Goal: Task Accomplishment & Management: Complete application form

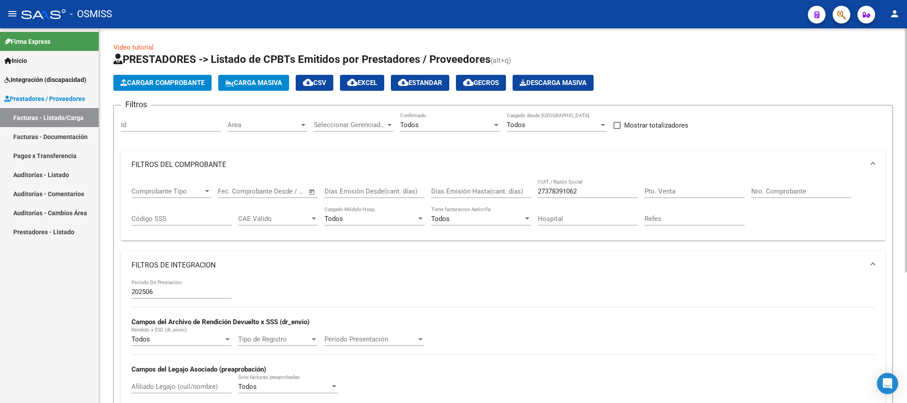
scroll to position [200, 0]
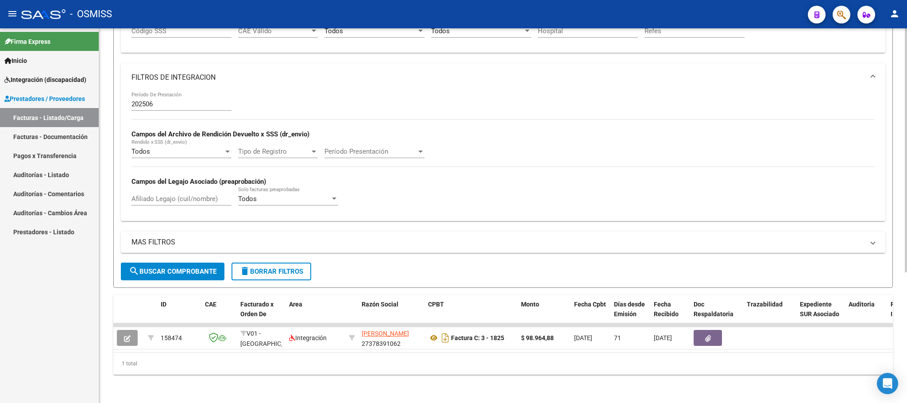
click at [297, 267] on span "delete Borrar Filtros" at bounding box center [271, 271] width 64 height 8
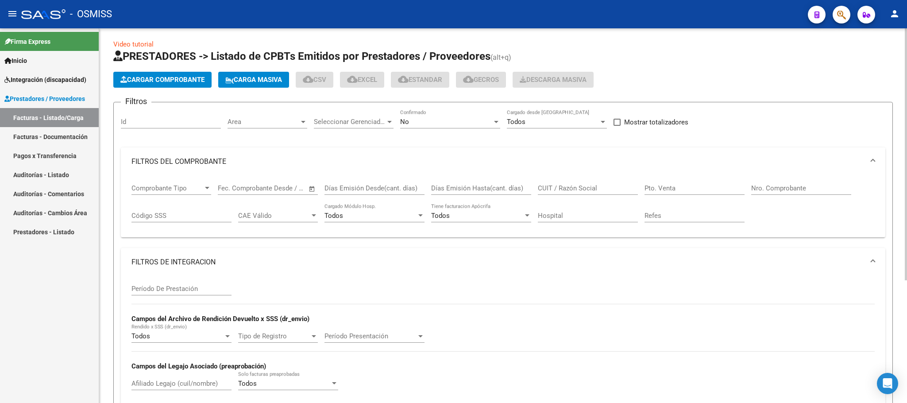
scroll to position [0, 0]
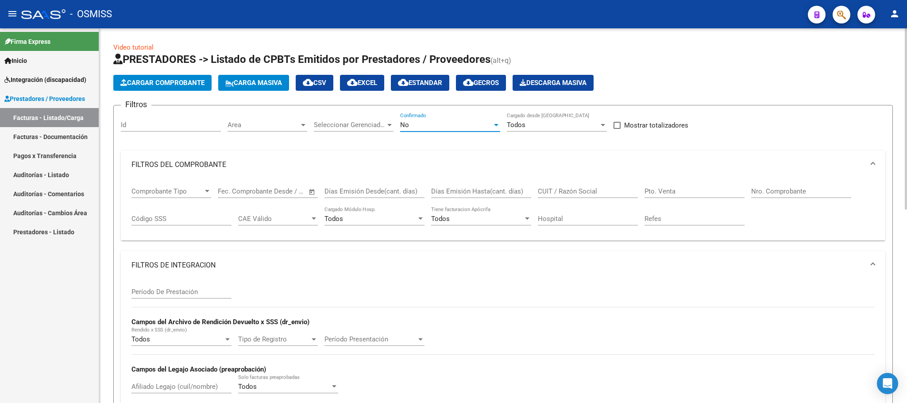
click at [430, 123] on div "No" at bounding box center [446, 125] width 92 height 8
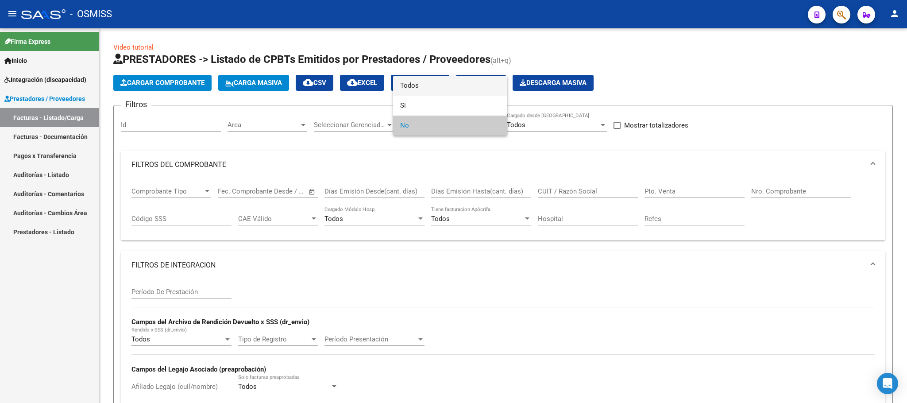
click at [421, 84] on span "Todos" at bounding box center [450, 86] width 100 height 20
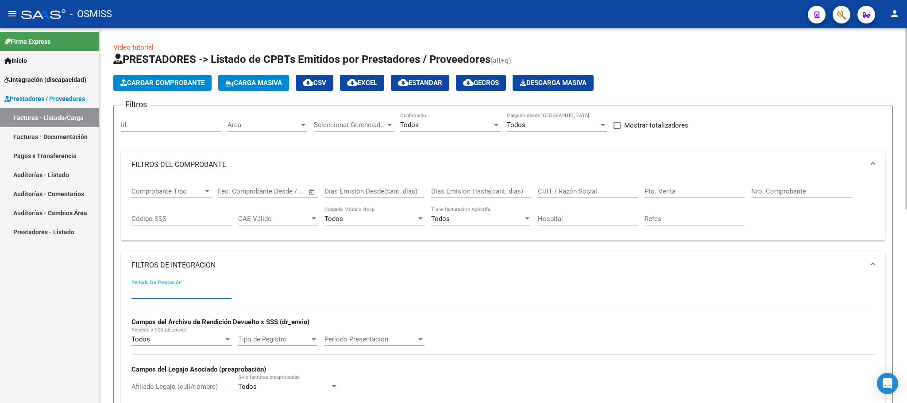
click at [179, 293] on input "Período De Prestación" at bounding box center [181, 292] width 100 height 8
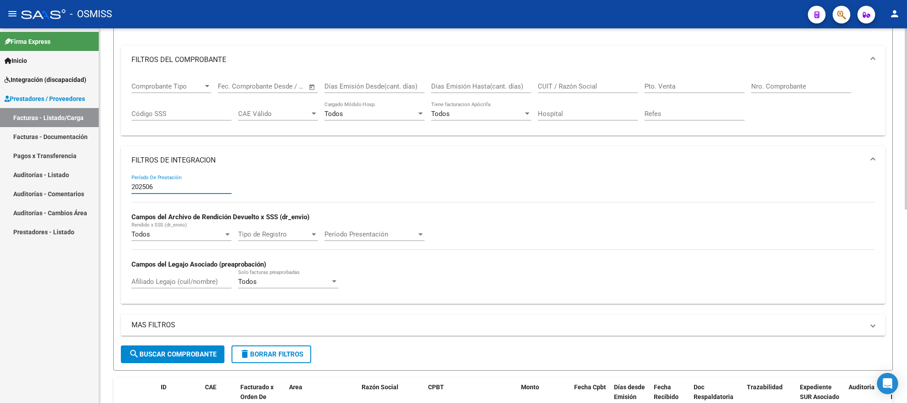
scroll to position [133, 0]
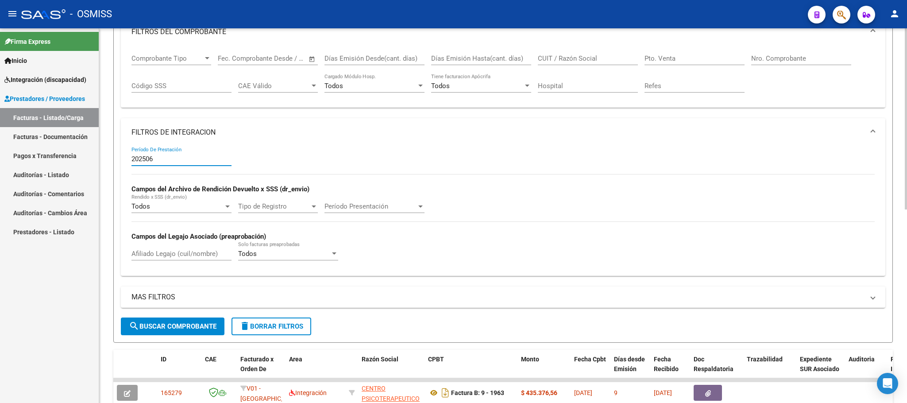
type input "202506"
click at [161, 256] on input "Afiliado Legajo (cuil/nombre)" at bounding box center [181, 254] width 100 height 8
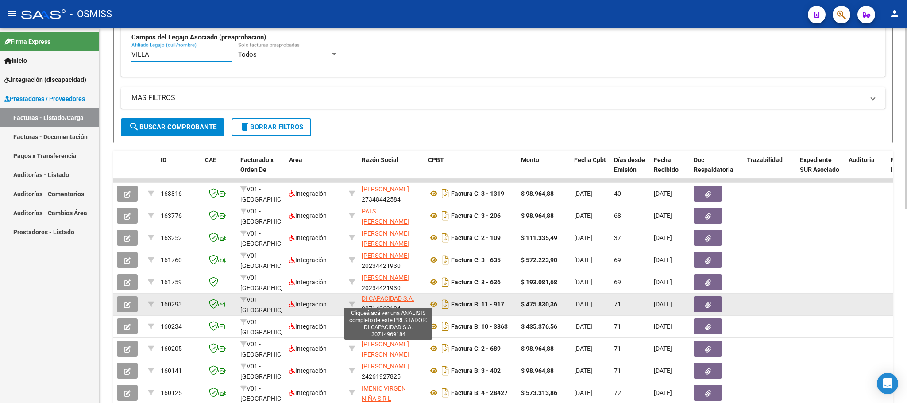
scroll to position [0, 0]
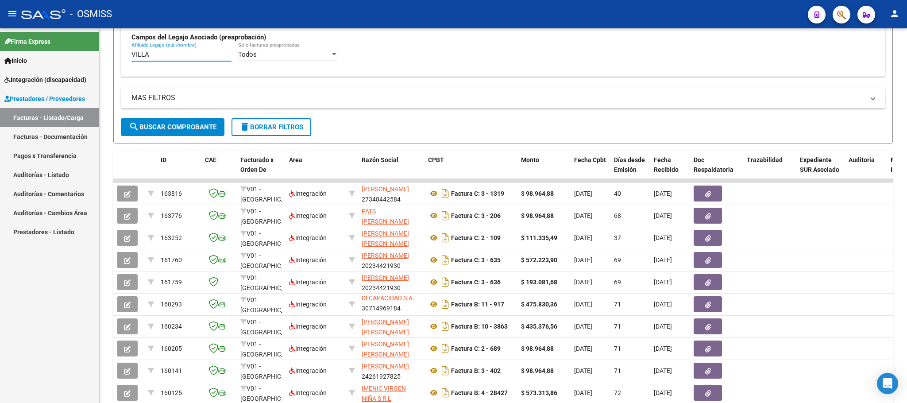
type input "VILLA"
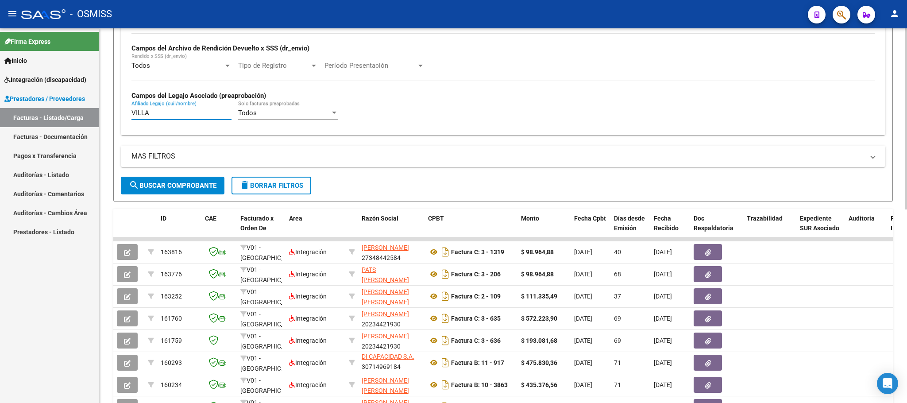
scroll to position [199, 0]
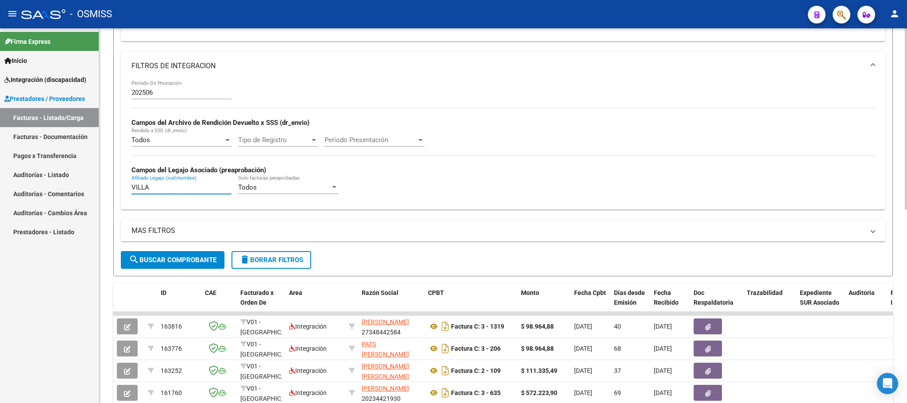
drag, startPoint x: 160, startPoint y: 190, endPoint x: 101, endPoint y: 186, distance: 59.0
click at [101, 186] on div "Video tutorial PRESTADORES -> Listado de CPBTs Emitidos por Prestadores / Prove…" at bounding box center [503, 209] width 808 height 761
click at [158, 92] on input "202506" at bounding box center [181, 93] width 100 height 8
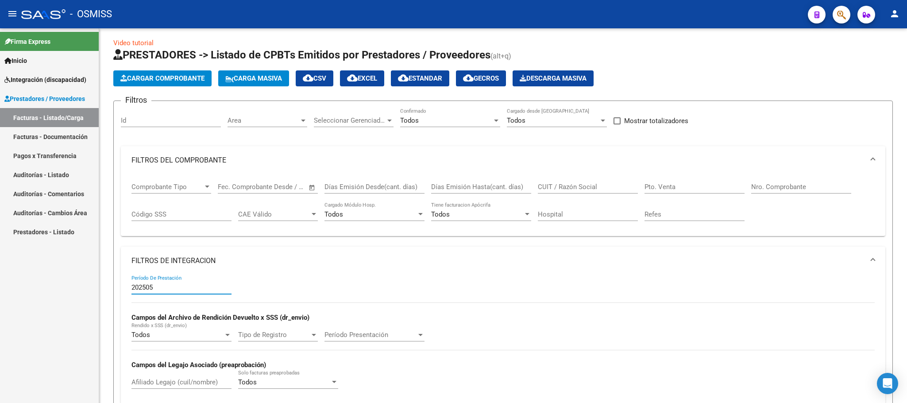
scroll to position [0, 0]
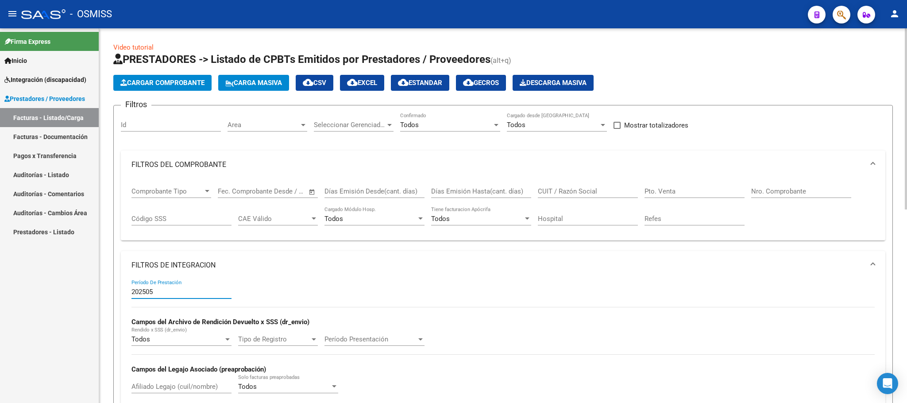
type input "202505"
click at [566, 194] on input "CUIT / Razón Social" at bounding box center [588, 191] width 100 height 8
paste input "20344818089"
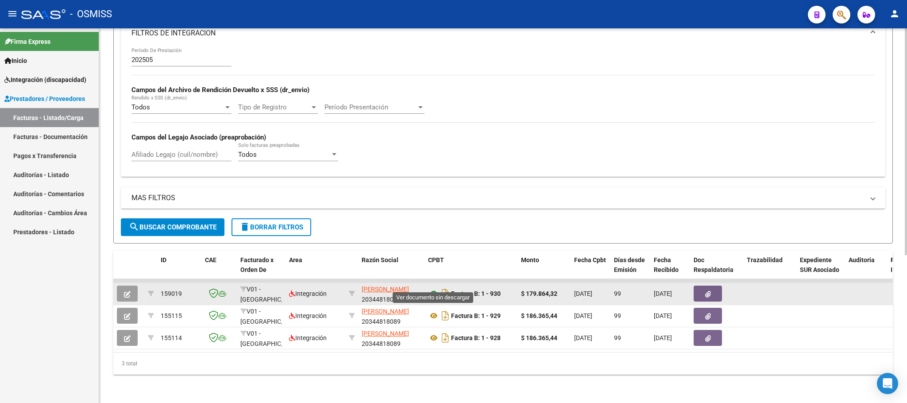
type input "20344818089"
click at [432, 288] on icon at bounding box center [434, 293] width 12 height 11
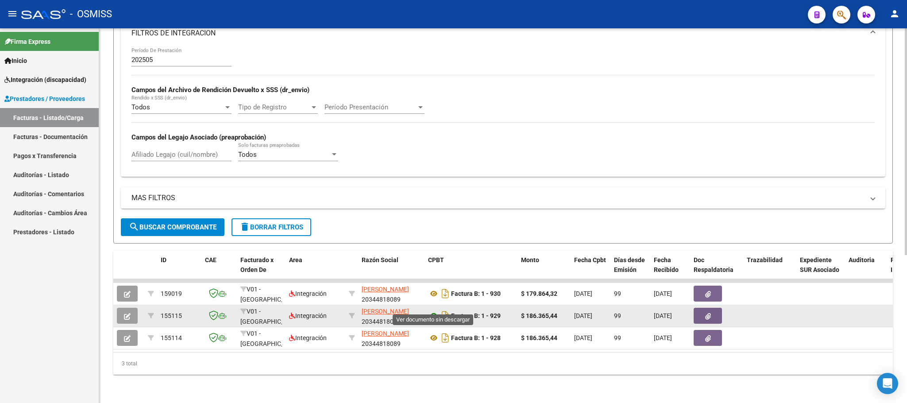
click at [436, 310] on icon at bounding box center [434, 315] width 12 height 11
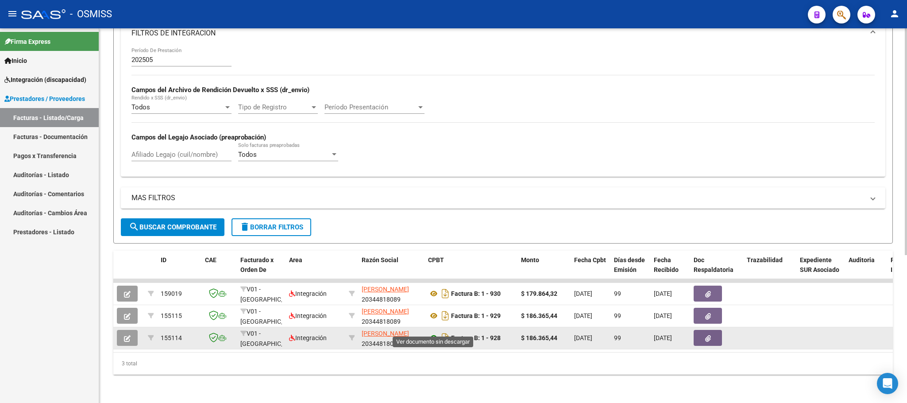
click at [433, 332] on icon at bounding box center [434, 337] width 12 height 11
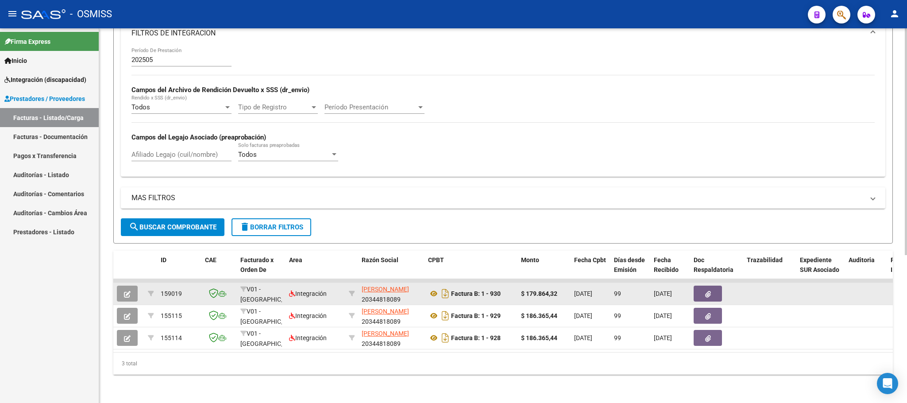
click at [127, 291] on icon "button" at bounding box center [127, 294] width 7 height 7
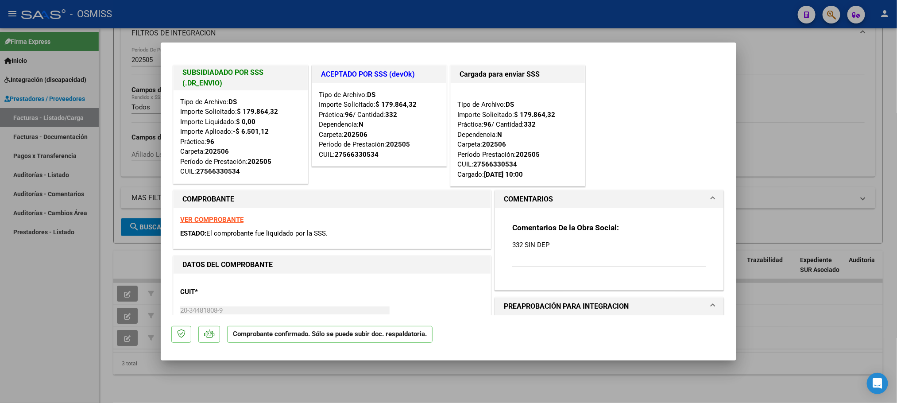
click at [81, 294] on div at bounding box center [448, 201] width 897 height 403
type input "$ 0,00"
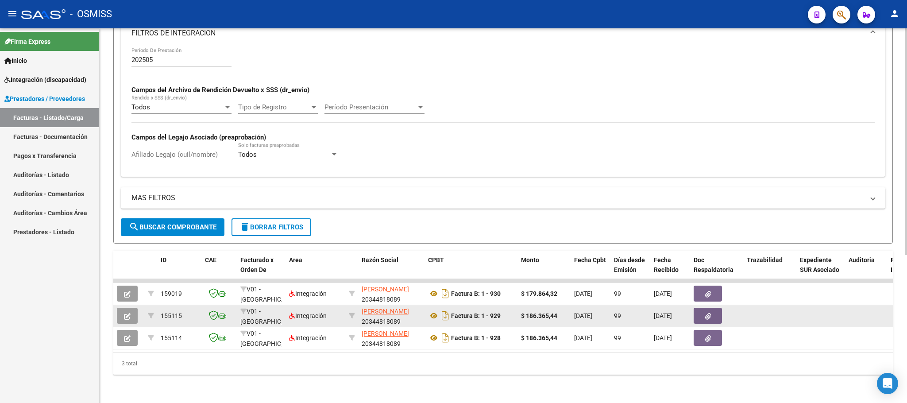
click at [131, 308] on button "button" at bounding box center [127, 316] width 21 height 16
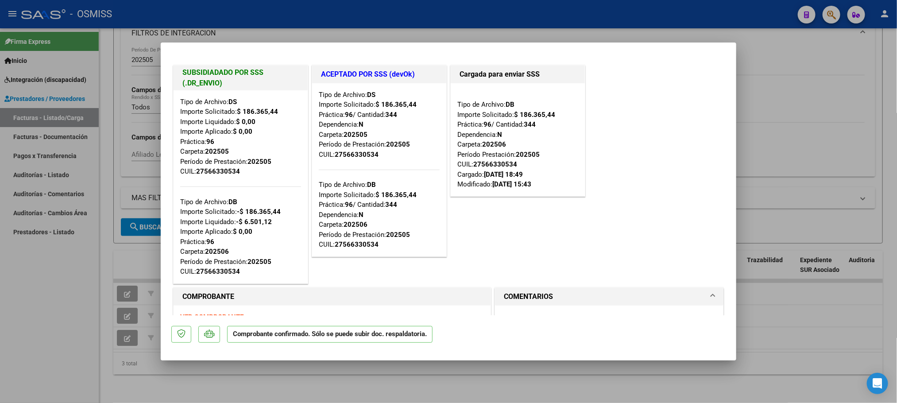
click at [48, 281] on div at bounding box center [448, 201] width 897 height 403
type input "$ 0,00"
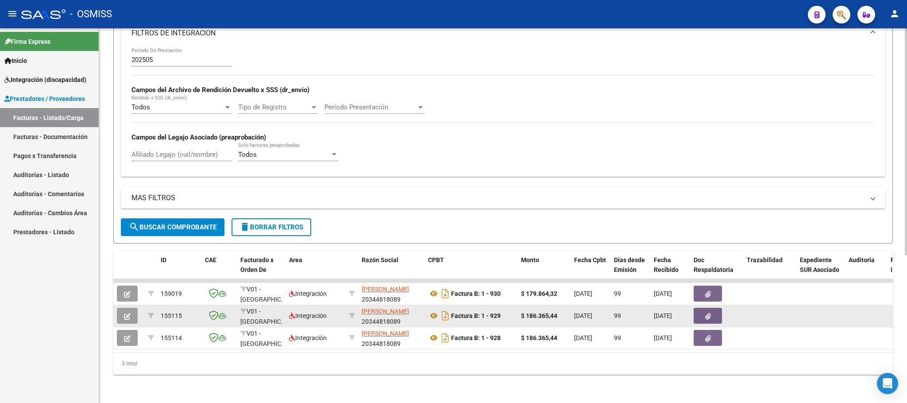
click at [123, 308] on button "button" at bounding box center [127, 316] width 21 height 16
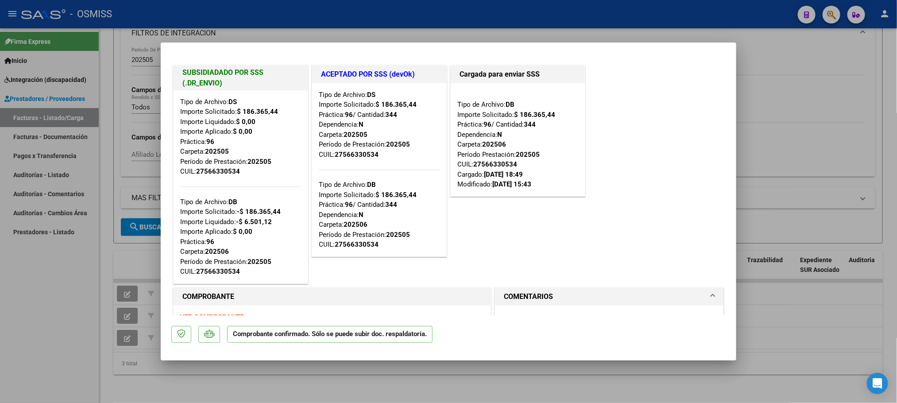
click at [14, 297] on div at bounding box center [448, 201] width 897 height 403
type input "$ 0,00"
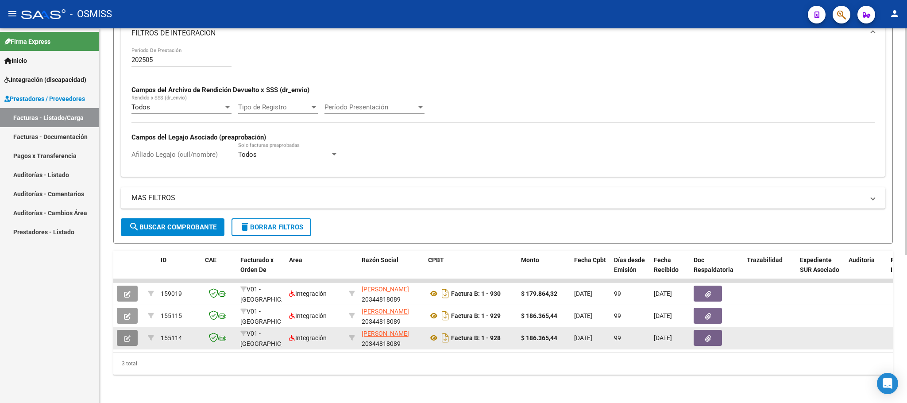
click at [129, 332] on button "button" at bounding box center [127, 338] width 21 height 16
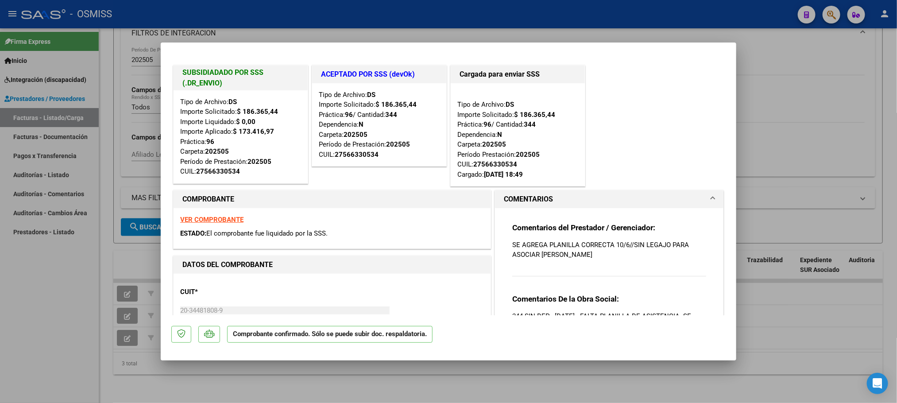
click at [8, 304] on div at bounding box center [448, 201] width 897 height 403
type input "$ 0,00"
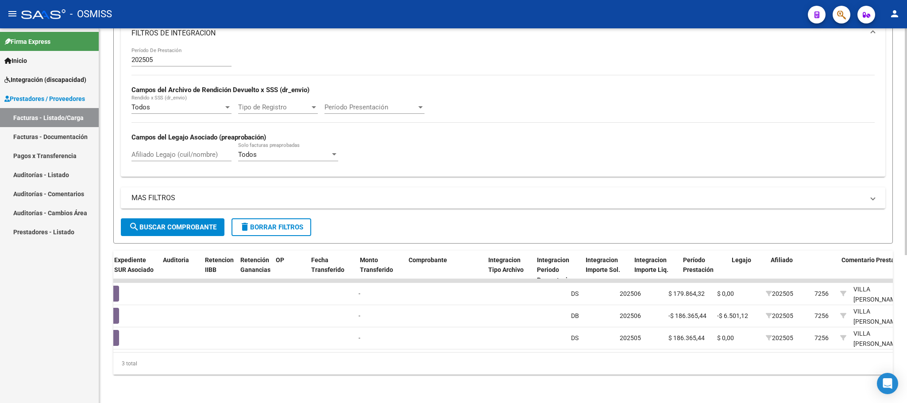
scroll to position [0, 686]
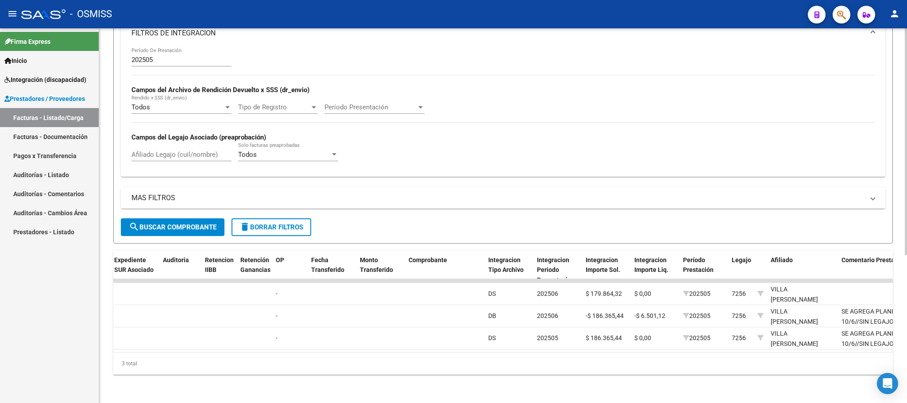
click at [273, 223] on span "delete Borrar Filtros" at bounding box center [271, 227] width 64 height 8
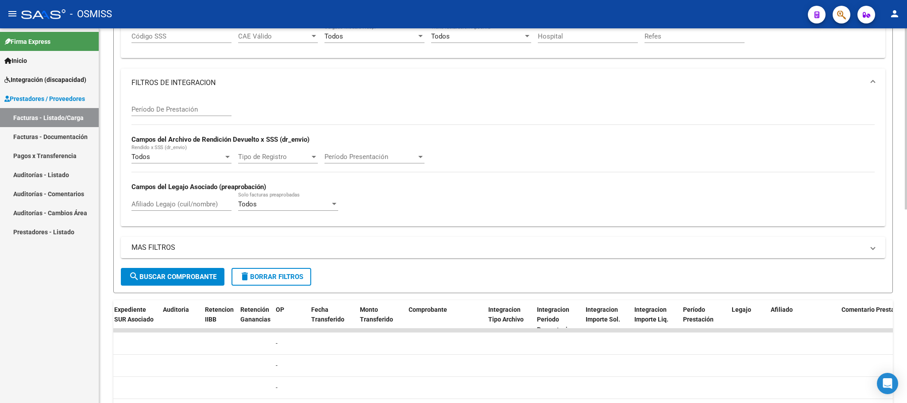
scroll to position [244, 0]
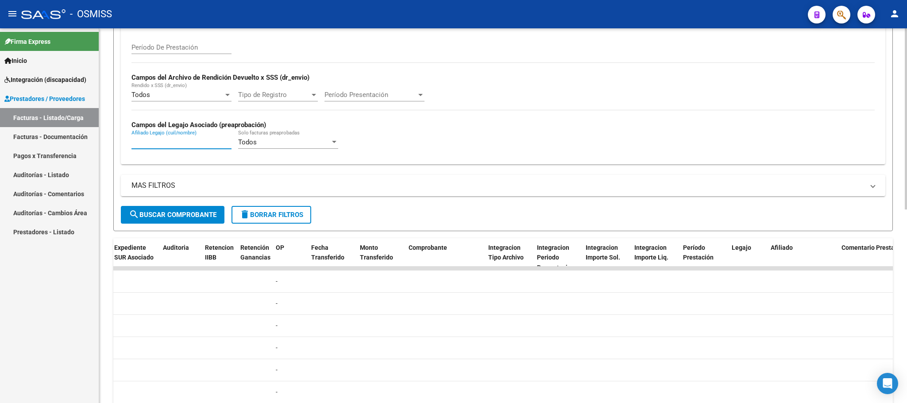
click at [183, 146] on input "Afiliado Legajo (cuil/nombre)" at bounding box center [181, 142] width 100 height 8
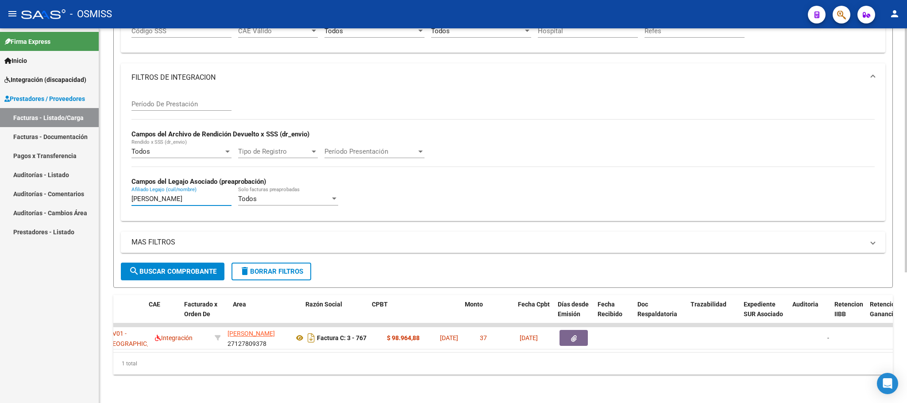
scroll to position [0, 56]
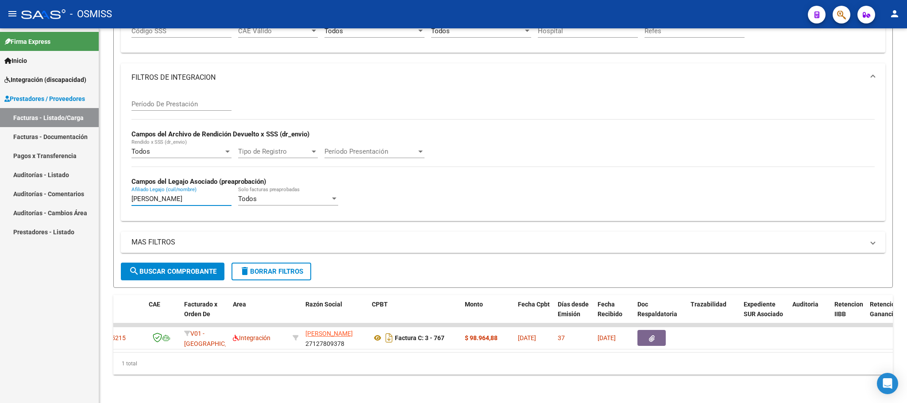
type input "[PERSON_NAME]"
